Goal: Check status: Check status

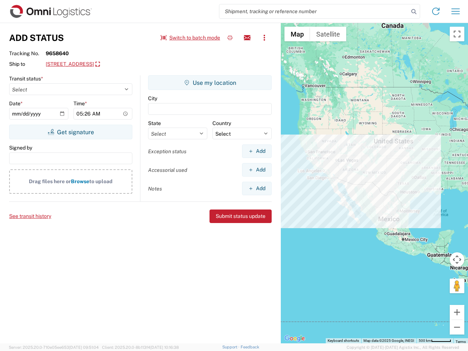
click at [314, 11] on input "search" at bounding box center [313, 11] width 189 height 14
click at [414, 12] on icon at bounding box center [414, 12] width 10 height 10
click at [436, 11] on icon at bounding box center [436, 11] width 12 height 12
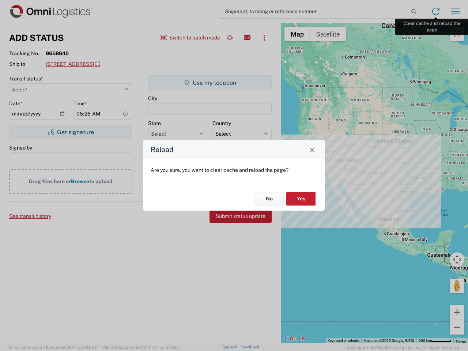
click at [455, 11] on div "Reload Are you sure, you want to clear cache and reload the page? No Yes" at bounding box center [234, 175] width 468 height 351
click at [190, 38] on div "Reload Are you sure, you want to clear cache and reload the page? No Yes" at bounding box center [234, 175] width 468 height 351
click at [230, 38] on div "Reload Are you sure, you want to clear cache and reload the page? No Yes" at bounding box center [234, 175] width 468 height 351
click at [247, 38] on div "Reload Are you sure, you want to clear cache and reload the page? No Yes" at bounding box center [234, 175] width 468 height 351
click at [264, 38] on div "Reload Are you sure, you want to clear cache and reload the page? No Yes" at bounding box center [234, 175] width 468 height 351
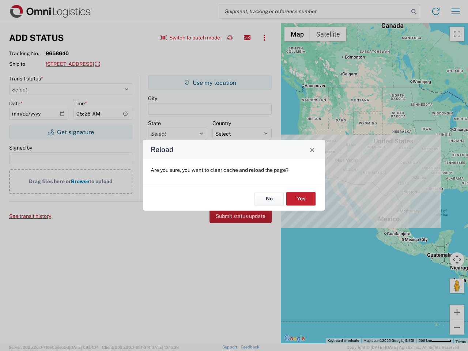
click at [104, 64] on div "Reload Are you sure, you want to clear cache and reload the page? No Yes" at bounding box center [234, 175] width 468 height 351
click at [71, 132] on div "Reload Are you sure, you want to clear cache and reload the page? No Yes" at bounding box center [234, 175] width 468 height 351
